Goal: Task Accomplishment & Management: Manage account settings

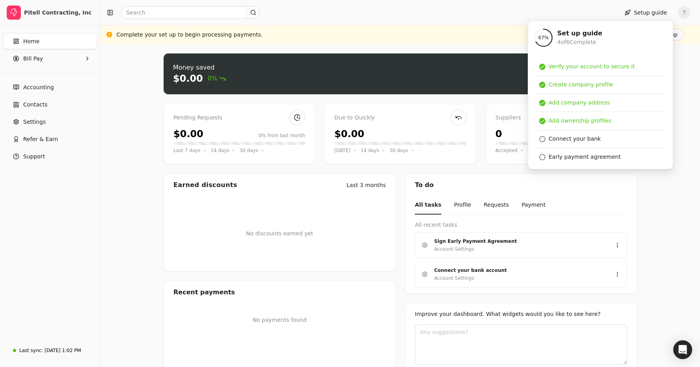
click at [124, 119] on div "Money saved $0.00 0% Approve bills Pay Pending Requests $0.00 0% from last mont…" at bounding box center [400, 219] width 599 height 351
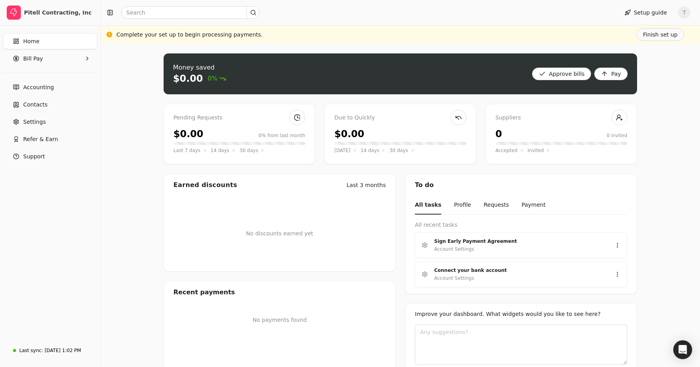
scroll to position [27, 0]
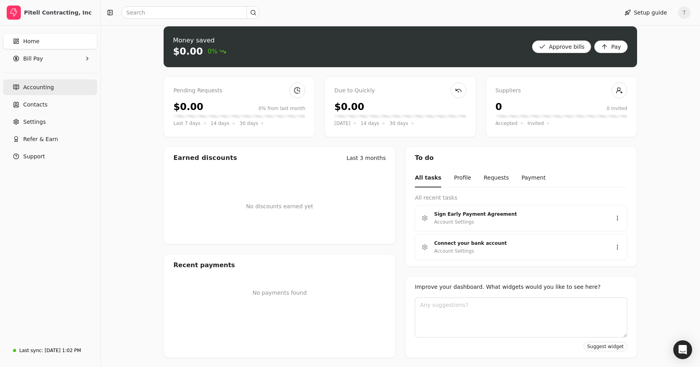
click at [45, 87] on span "Accounting" at bounding box center [38, 87] width 31 height 8
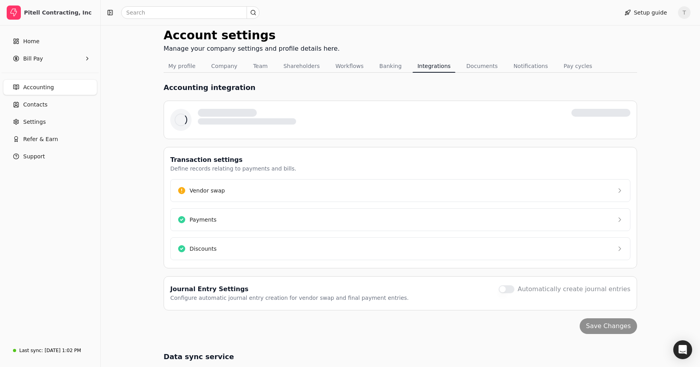
scroll to position [26, 0]
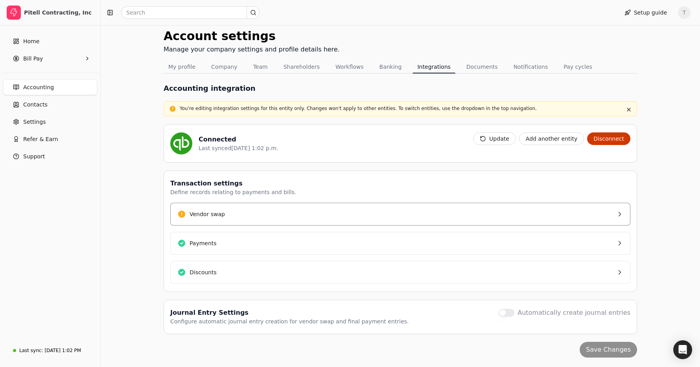
click at [296, 212] on button "Vendor swap" at bounding box center [400, 214] width 460 height 23
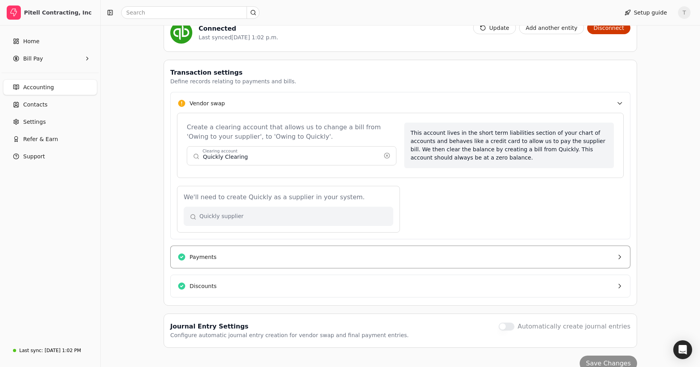
scroll to position [151, 0]
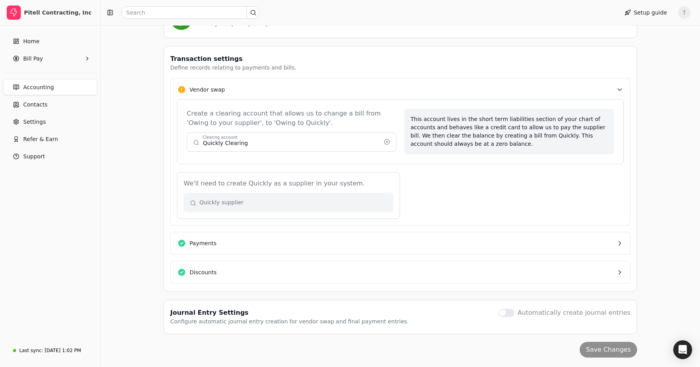
click at [330, 206] on button "button" at bounding box center [289, 202] width 210 height 19
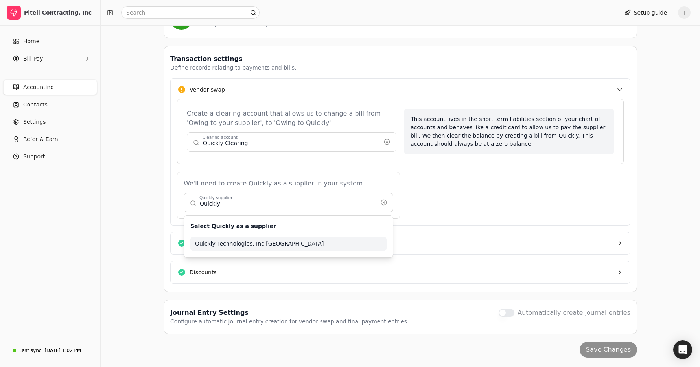
drag, startPoint x: 203, startPoint y: 243, endPoint x: 405, endPoint y: 221, distance: 203.4
click at [203, 243] on span "Quickly Technologies, Inc USA" at bounding box center [288, 244] width 187 height 8
type input "Quickly Technologies, Inc USA"
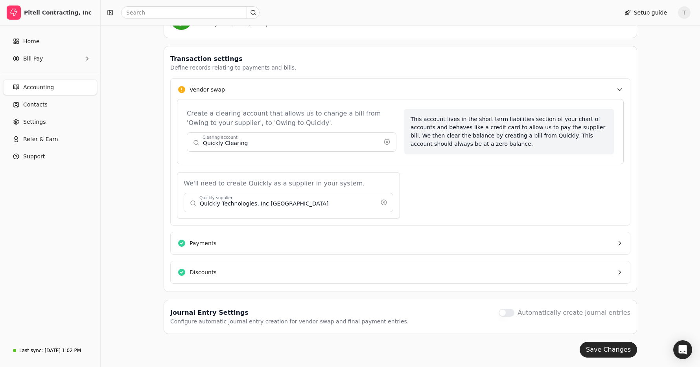
click at [509, 208] on div "We'll need to create Quickly as a supplier in your system. Quickly Technologies…" at bounding box center [400, 195] width 447 height 47
click at [607, 350] on button "Save Changes" at bounding box center [608, 350] width 57 height 16
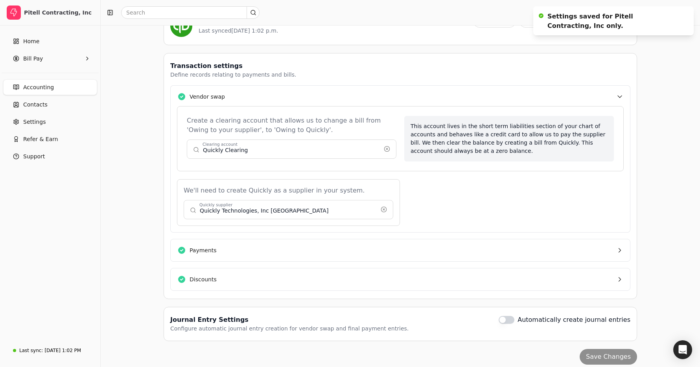
scroll to position [0, 0]
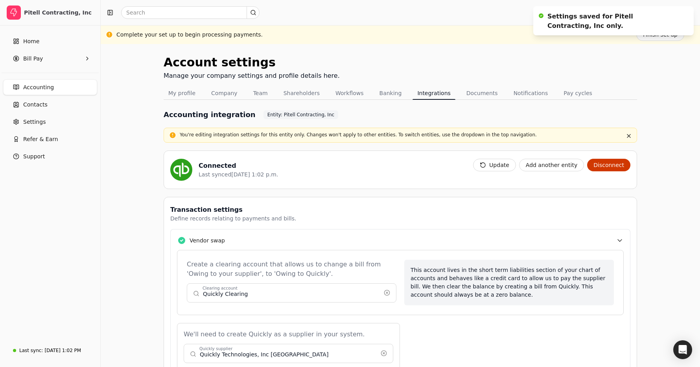
click at [131, 219] on div "Account settings Manage your company settings and profile details here. My prof…" at bounding box center [400, 281] width 599 height 474
click at [508, 167] on button "Update" at bounding box center [494, 165] width 43 height 13
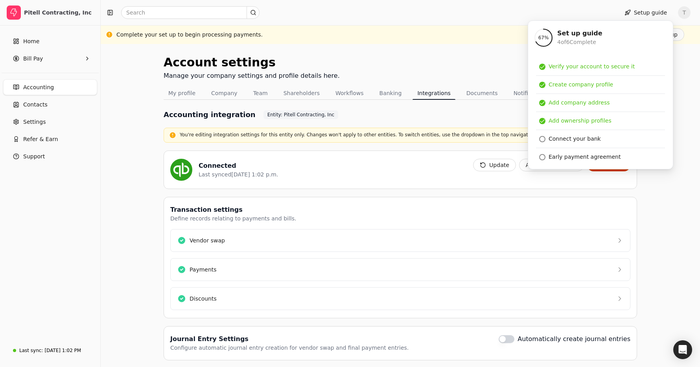
click at [138, 114] on div "Account settings Manage your company settings and profile details here. My prof…" at bounding box center [400, 219] width 599 height 350
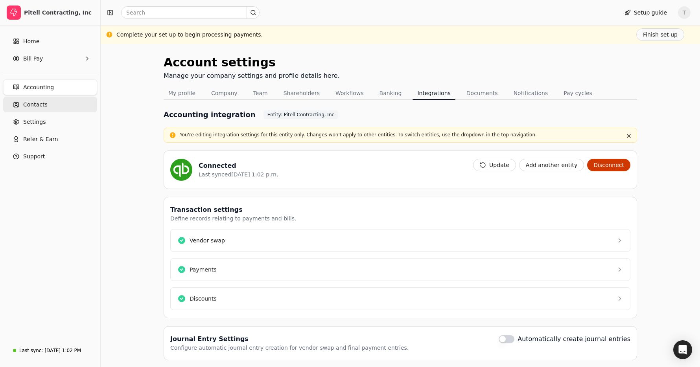
click at [47, 105] on link "Contacts" at bounding box center [50, 105] width 94 height 16
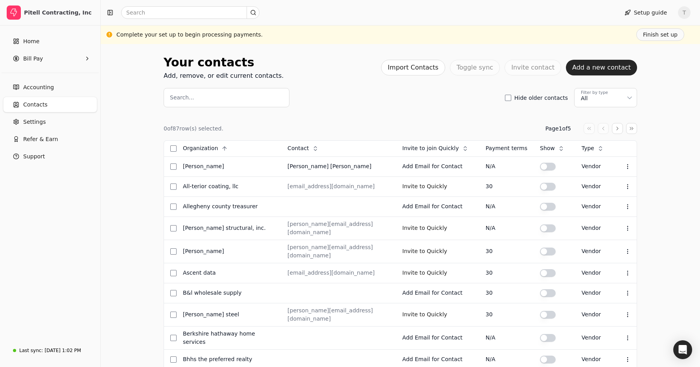
click at [192, 95] on input "Search..." at bounding box center [227, 97] width 126 height 19
click at [241, 97] on input "Search..." at bounding box center [227, 96] width 126 height 19
paste input "David Hultz Excavating"
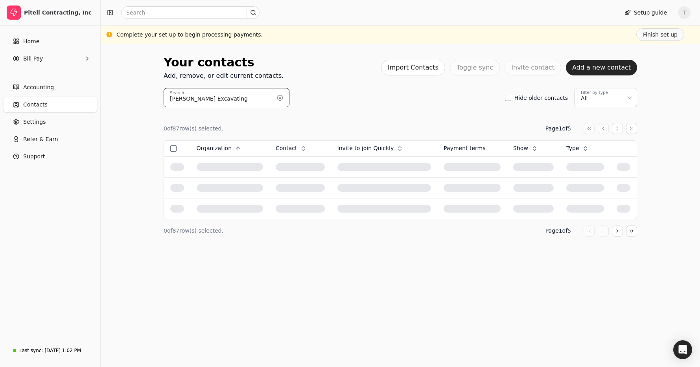
scroll to position [0, 0]
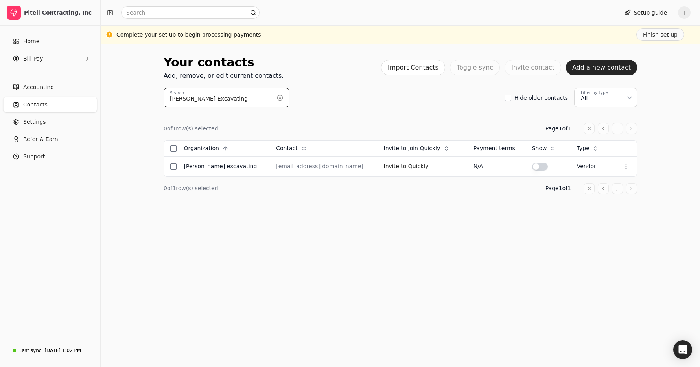
type input "David Hultz Excavating"
